Goal: Task Accomplishment & Management: Use online tool/utility

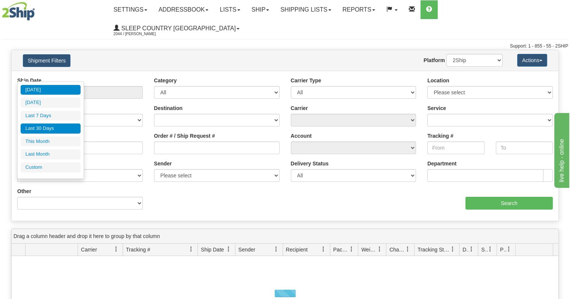
click at [57, 124] on li "Last 30 Days" at bounding box center [51, 129] width 60 height 10
type input "From 08/25/2025 To 09/23/2025"
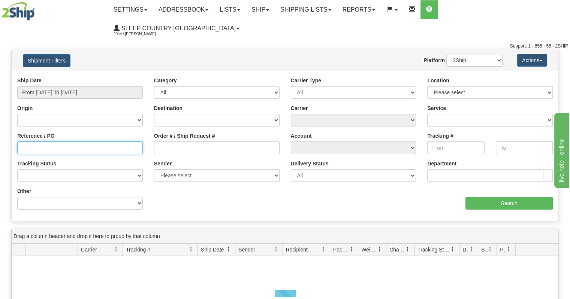
click at [85, 142] on input "Reference / PO" at bounding box center [80, 148] width 126 height 13
paste input "9000I089488"
type input "9000I089488"
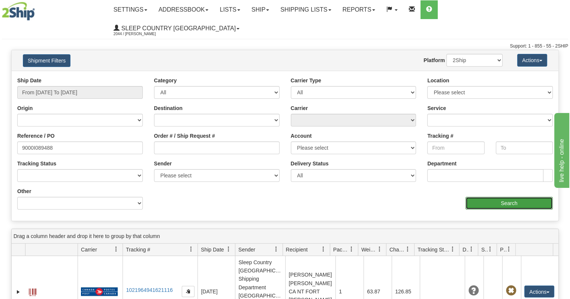
click at [485, 197] on input "Search" at bounding box center [508, 203] width 87 height 13
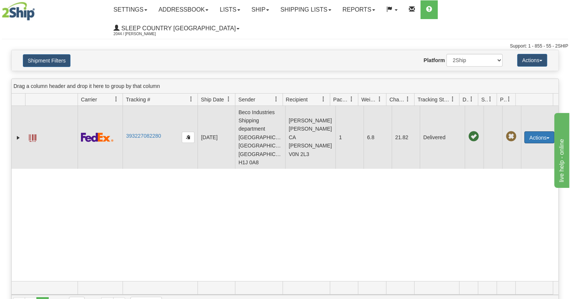
click at [529, 132] on button "Actions" at bounding box center [539, 138] width 30 height 12
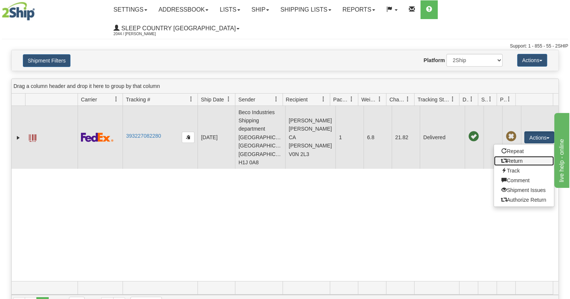
click at [513, 156] on link "Return" at bounding box center [524, 161] width 60 height 10
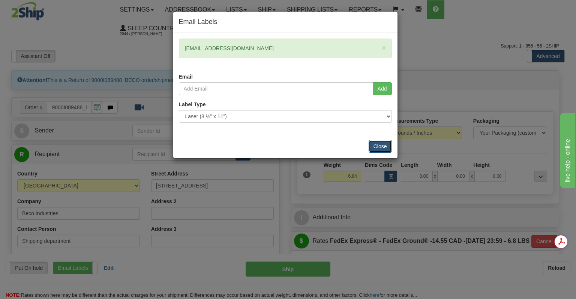
click at [377, 143] on button "Close" at bounding box center [379, 146] width 23 height 13
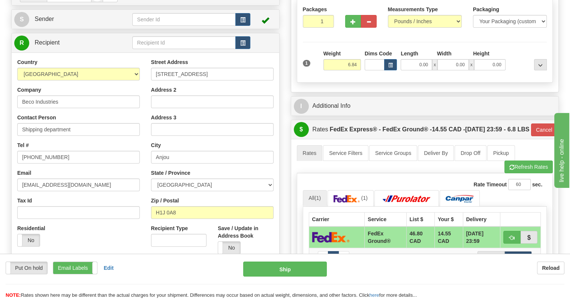
scroll to position [112, 0]
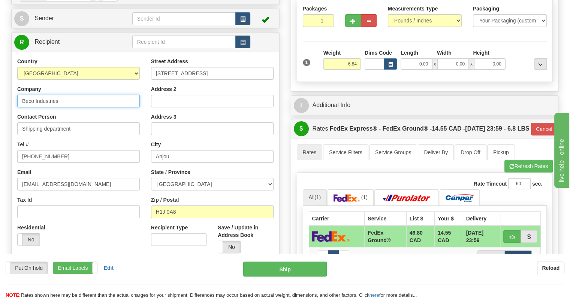
drag, startPoint x: 98, startPoint y: 85, endPoint x: 0, endPoint y: 68, distance: 99.3
click at [0, 68] on div "Toggle navigation Settings Shipping Preferences Fields Preferences New" at bounding box center [285, 191] width 570 height 607
type input "DC 914 - SLEEP COUNTRY"
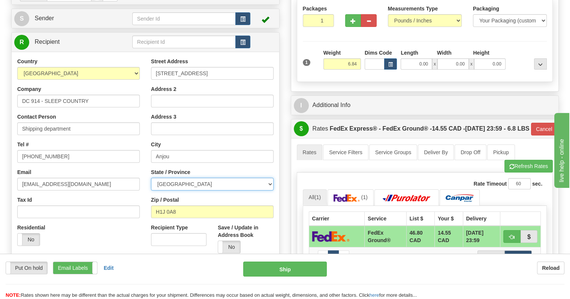
select select "ON"
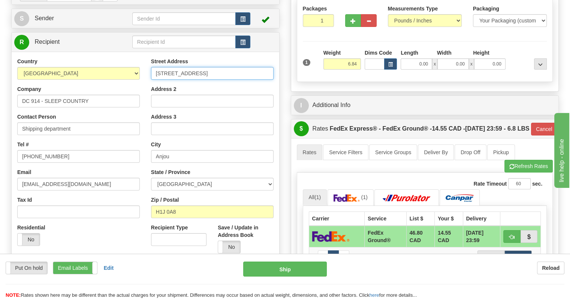
drag, startPoint x: 217, startPoint y: 58, endPoint x: 58, endPoint y: 39, distance: 159.3
click at [58, 52] on div "Country [GEOGRAPHIC_DATA] [GEOGRAPHIC_DATA] [GEOGRAPHIC_DATA] [GEOGRAPHIC_DATA]…" at bounding box center [146, 158] width 268 height 213
type input "[STREET_ADDRESS]"
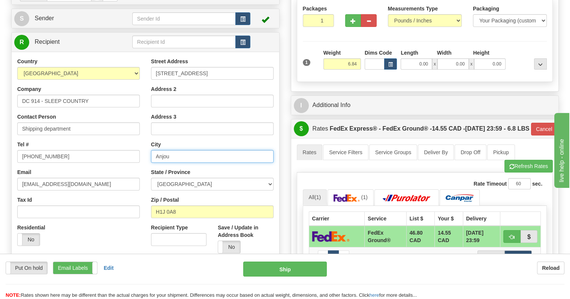
drag, startPoint x: 186, startPoint y: 136, endPoint x: 25, endPoint y: 136, distance: 160.4
click at [25, 136] on div "Country [GEOGRAPHIC_DATA] [GEOGRAPHIC_DATA] [GEOGRAPHIC_DATA] [GEOGRAPHIC_DATA]…" at bounding box center [146, 159] width 268 height 202
type input "BELLEVILLE"
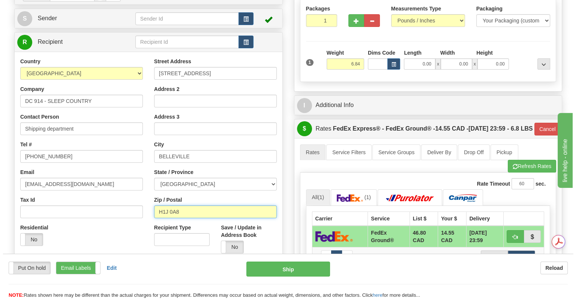
scroll to position [0, 0]
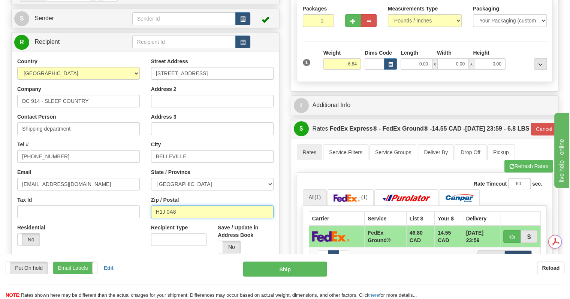
drag, startPoint x: 196, startPoint y: 191, endPoint x: 48, endPoint y: 190, distance: 148.0
click at [48, 190] on div "Country [GEOGRAPHIC_DATA] [GEOGRAPHIC_DATA] [GEOGRAPHIC_DATA] [GEOGRAPHIC_DATA]…" at bounding box center [146, 159] width 268 height 202
type input "K8N 4Z6"
type input "92"
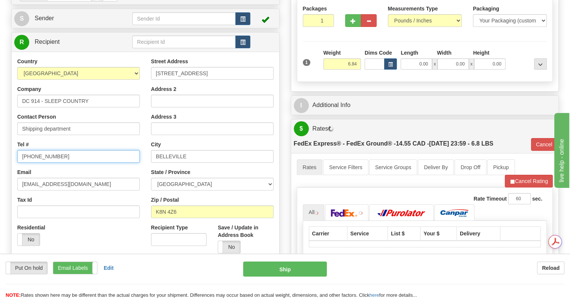
drag, startPoint x: 82, startPoint y: 138, endPoint x: 0, endPoint y: 116, distance: 84.8
click at [0, 116] on div "Toggle navigation Settings Shipping Preferences Fields Preferences New" at bounding box center [285, 179] width 570 height 582
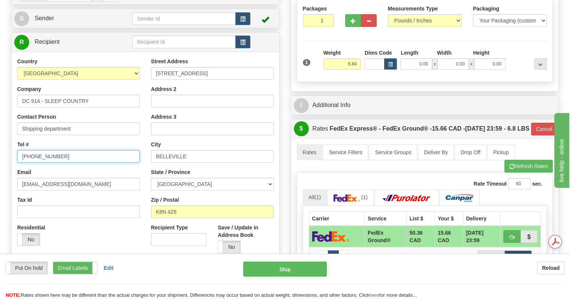
type input "[PHONE_NUMBER]"
click at [115, 238] on div "Country [GEOGRAPHIC_DATA] [GEOGRAPHIC_DATA] [GEOGRAPHIC_DATA] [GEOGRAPHIC_DATA]…" at bounding box center [146, 159] width 268 height 202
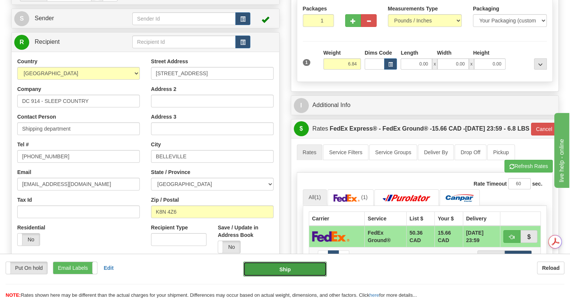
click at [286, 272] on button "Ship" at bounding box center [285, 269] width 84 height 15
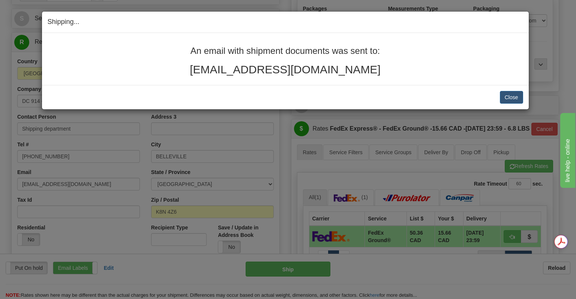
drag, startPoint x: 331, startPoint y: 63, endPoint x: 177, endPoint y: 46, distance: 155.0
click at [177, 46] on div "An email with shipment documents was sent to: [EMAIL_ADDRESS][DOMAIN_NAME]" at bounding box center [285, 61] width 475 height 30
copy div "An email with shipment documents was sent to: [EMAIL_ADDRESS][DOMAIN_NAME]"
